Goal: Transaction & Acquisition: Purchase product/service

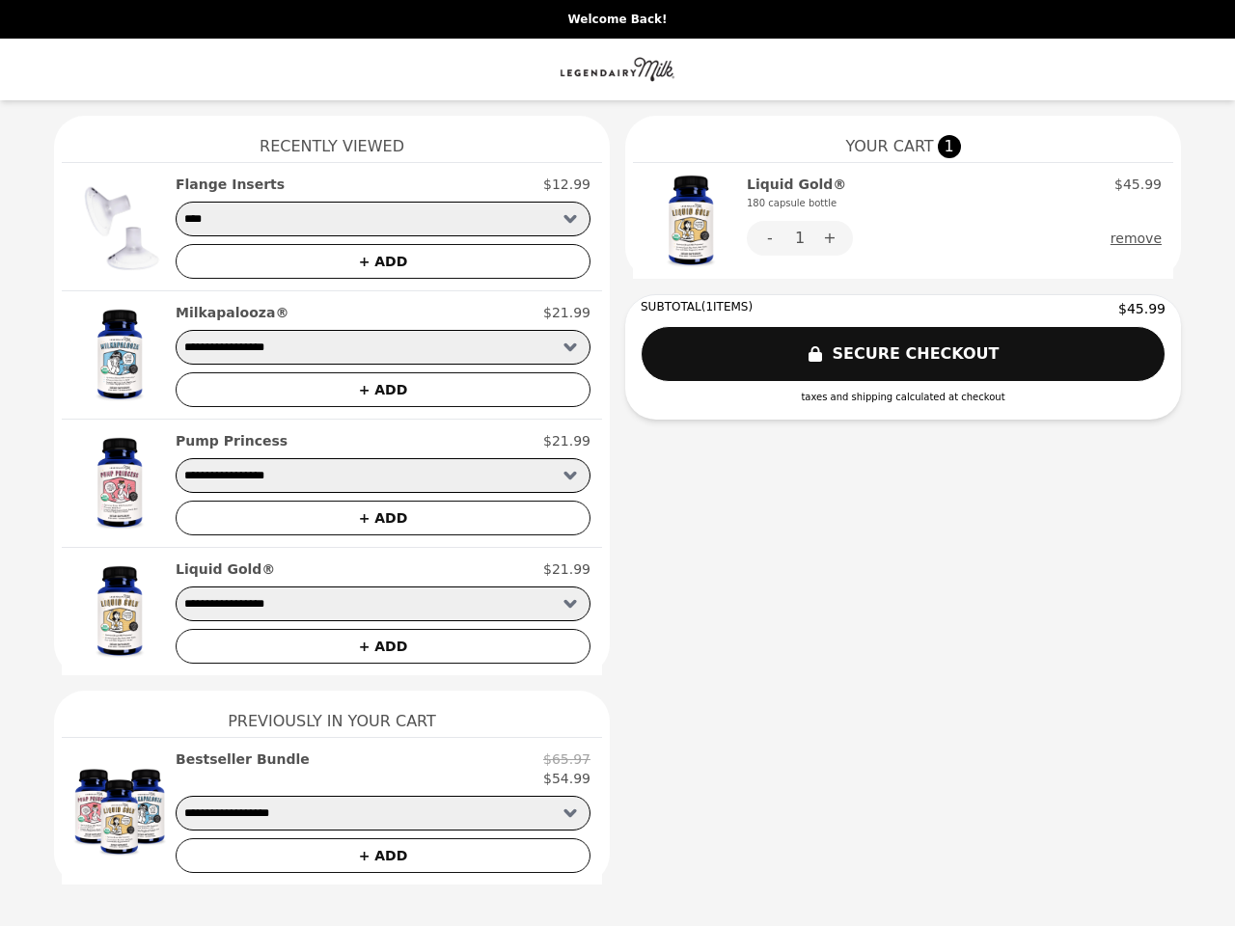
click at [691, 221] on img at bounding box center [690, 221] width 93 height 93
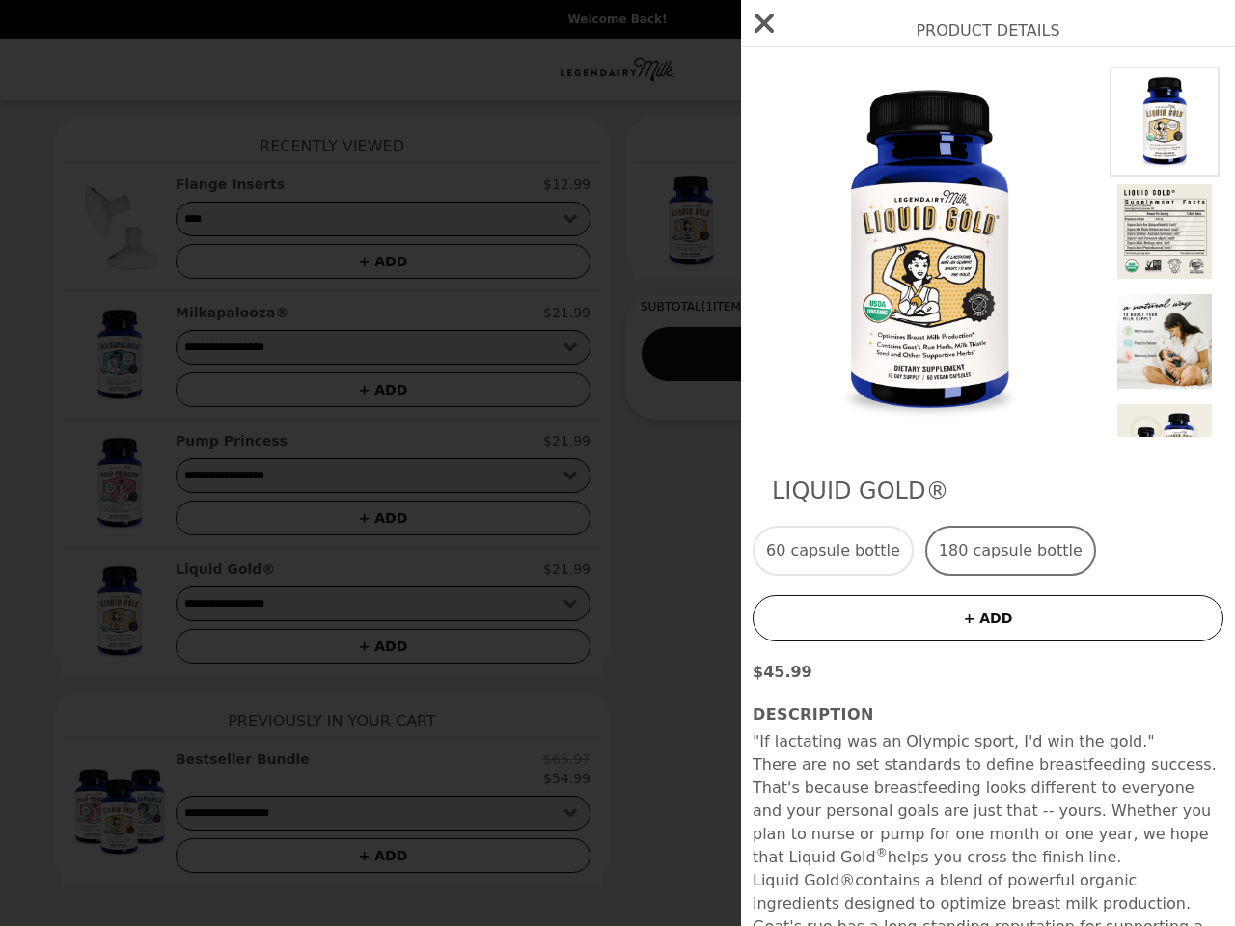
click at [1140, 238] on div "Product Details Liquid Gold® 60 capsule bottle 180 capsule bottle + ADD $45.99 …" at bounding box center [617, 463] width 1235 height 926
click at [120, 227] on div "Product Details Liquid Gold® 60 capsule bottle 180 capsule bottle + ADD $45.99 …" at bounding box center [617, 463] width 1235 height 926
click at [383, 184] on div "Product Details Liquid Gold® 60 capsule bottle 180 capsule bottle + ADD $45.99 …" at bounding box center [617, 463] width 1235 height 926
click at [383, 261] on div "Product Details Liquid Gold® 60 capsule bottle 180 capsule bottle + ADD $45.99 …" at bounding box center [617, 463] width 1235 height 926
click at [120, 355] on div "Product Details Liquid Gold® 60 capsule bottle 180 capsule bottle + ADD $45.99 …" at bounding box center [617, 463] width 1235 height 926
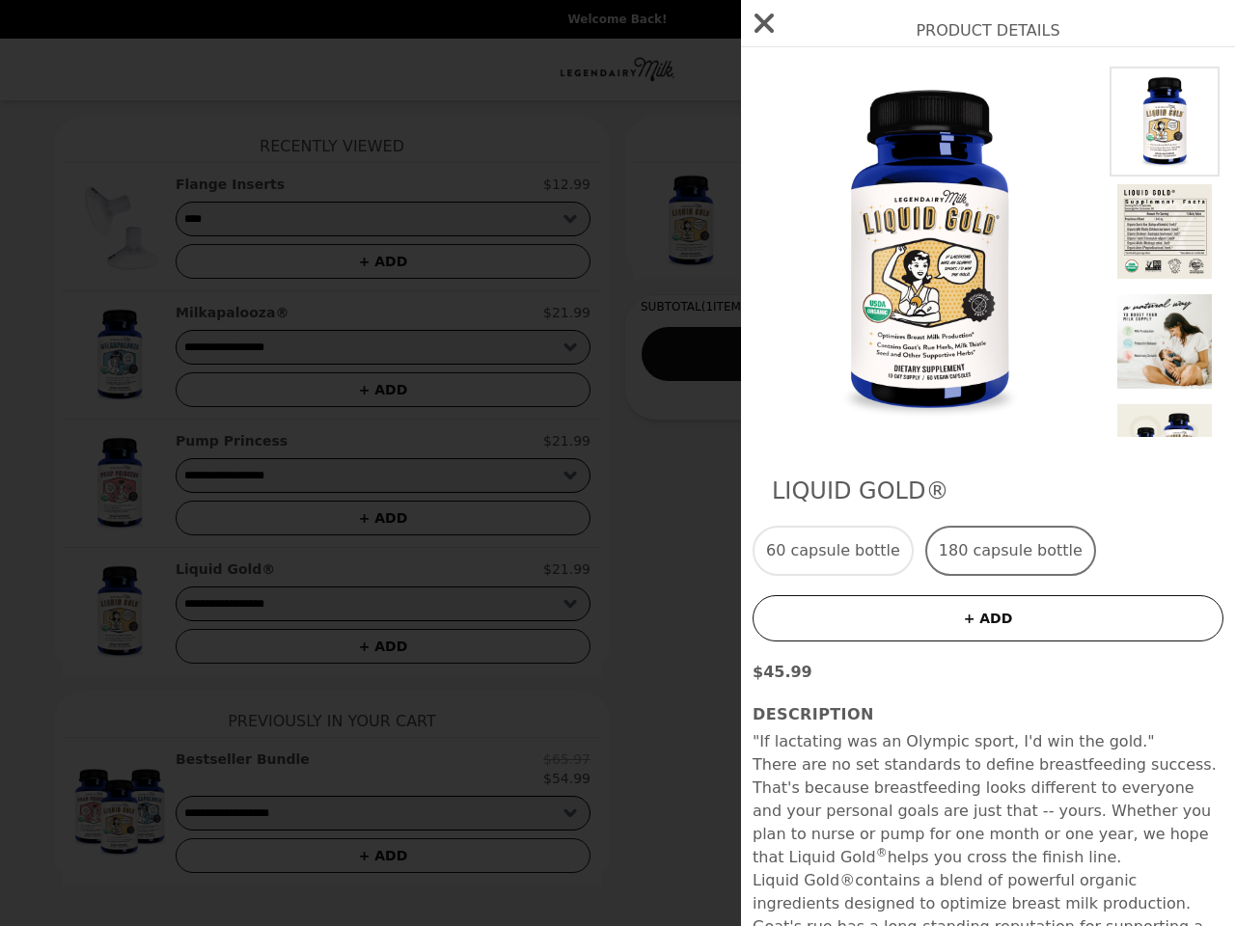
click at [383, 313] on div "Milkapalooza® $21.99" at bounding box center [383, 312] width 415 height 19
